Goal: Complete application form

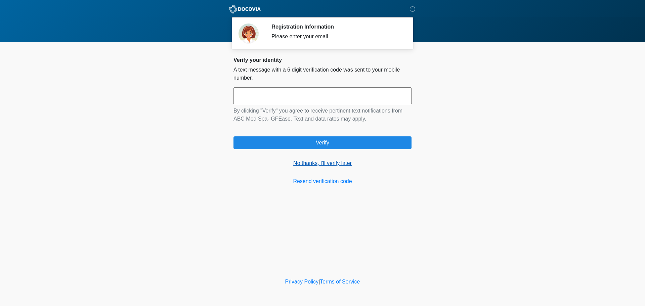
click at [319, 164] on link "No thanks, I'll verify later" at bounding box center [322, 163] width 178 height 8
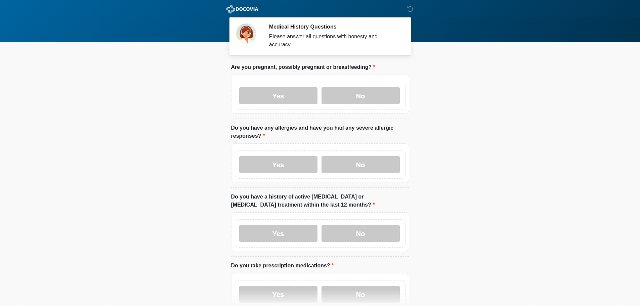
drag, startPoint x: 348, startPoint y: 88, endPoint x: 347, endPoint y: 102, distance: 14.5
click at [348, 87] on label "No" at bounding box center [360, 95] width 78 height 17
click at [348, 160] on label "No" at bounding box center [360, 164] width 78 height 17
click at [354, 227] on label "No" at bounding box center [360, 233] width 78 height 17
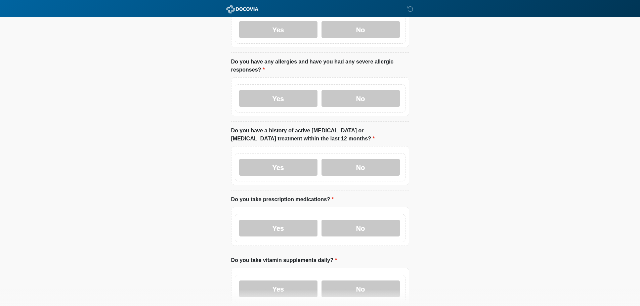
scroll to position [201, 0]
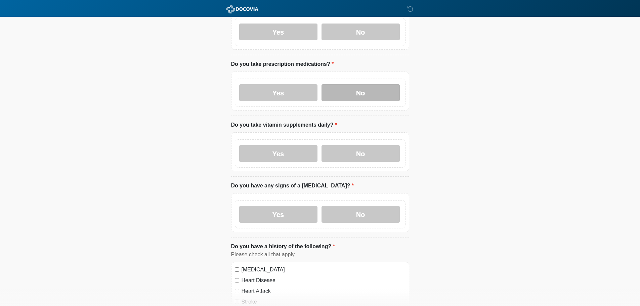
click at [367, 91] on label "No" at bounding box center [360, 92] width 78 height 17
click at [362, 145] on label "No" at bounding box center [360, 153] width 78 height 17
click at [351, 206] on label "No" at bounding box center [360, 214] width 78 height 17
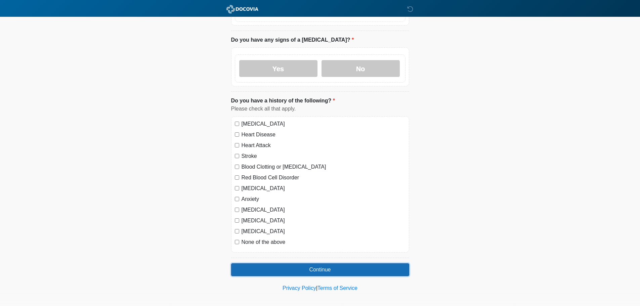
click at [317, 266] on button "Continue" at bounding box center [320, 269] width 178 height 13
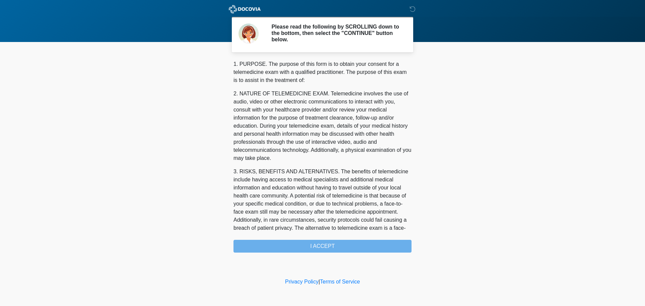
scroll to position [226, 0]
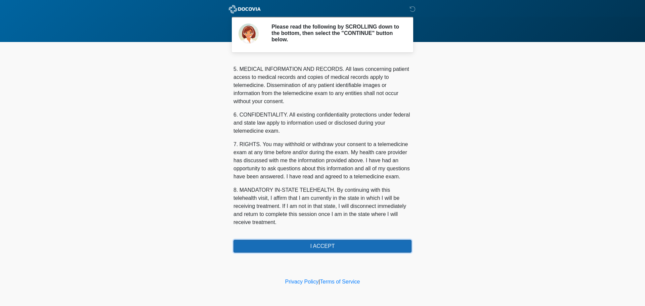
click at [321, 240] on button "I ACCEPT" at bounding box center [322, 246] width 178 height 13
